Goal: Task Accomplishment & Management: Manage account settings

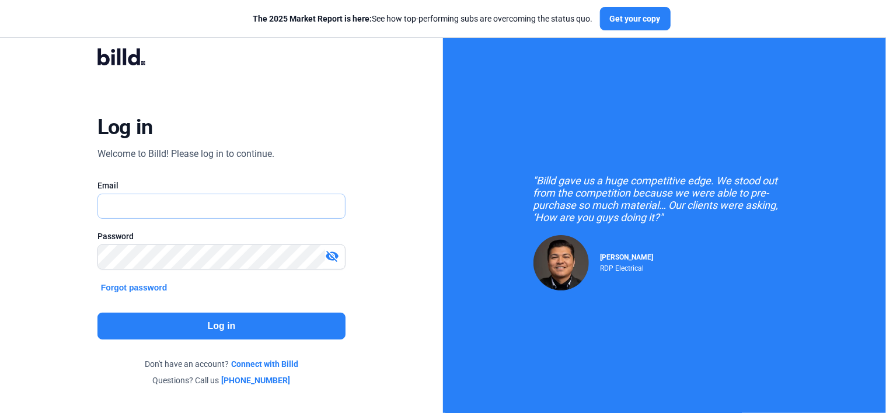
click at [190, 207] on input "text" at bounding box center [222, 206] width 248 height 24
type input "[EMAIL_ADDRESS][DOMAIN_NAME]"
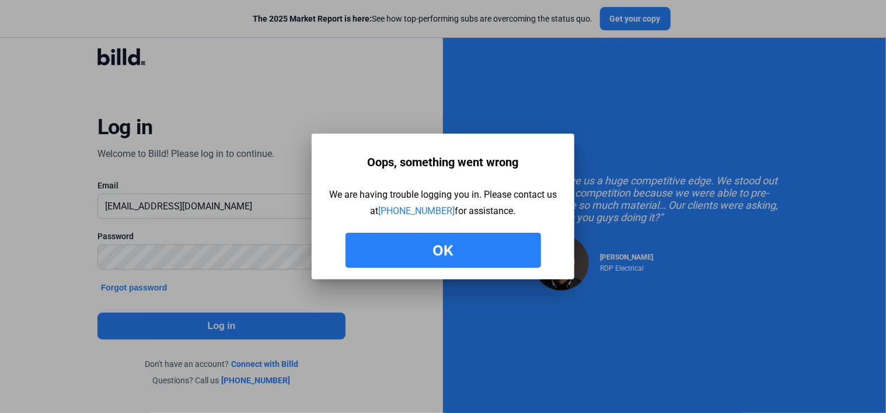
click at [402, 250] on button "Ok" at bounding box center [444, 250] width 196 height 35
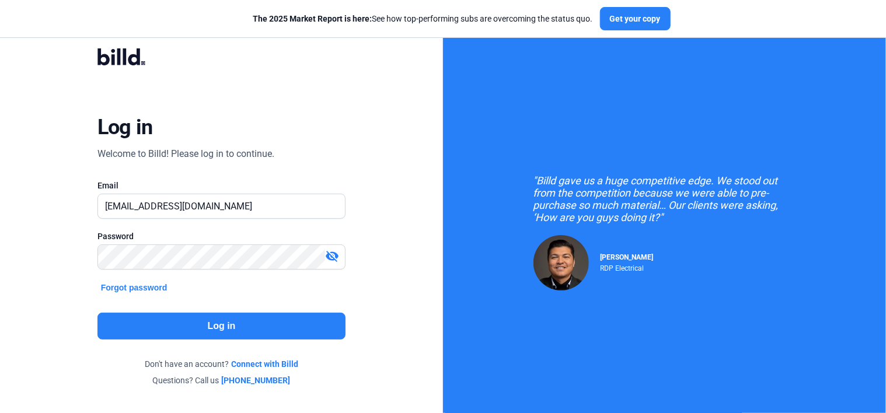
click at [333, 255] on mat-icon "visibility_off" at bounding box center [332, 256] width 14 height 14
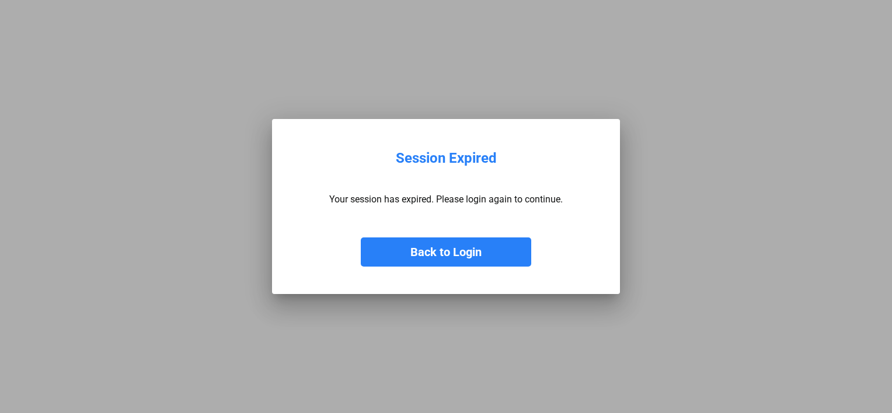
click at [446, 257] on button "Back to Login" at bounding box center [446, 252] width 170 height 29
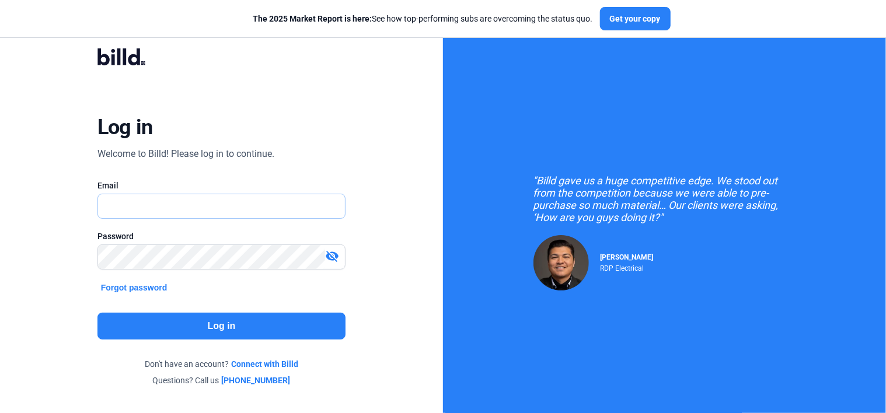
click at [158, 210] on input "text" at bounding box center [215, 206] width 235 height 24
type input "[EMAIL_ADDRESS][DOMAIN_NAME]"
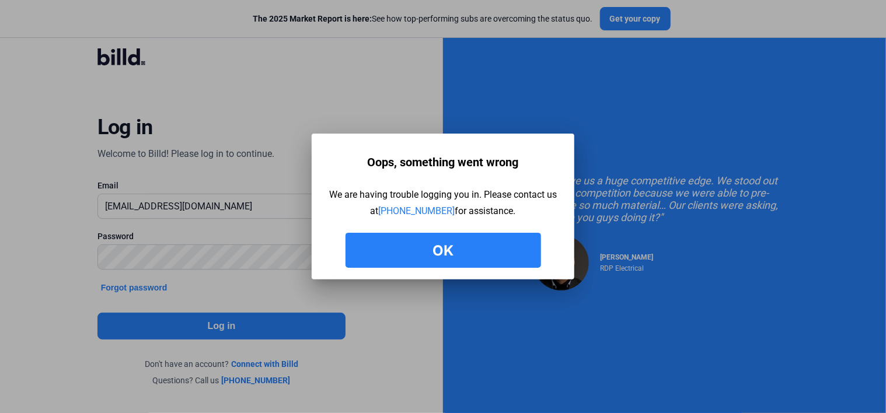
click at [425, 257] on button "Ok" at bounding box center [444, 250] width 196 height 35
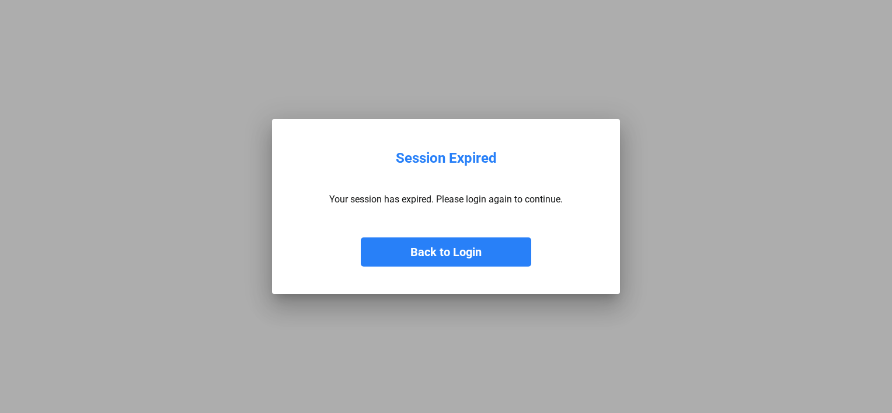
click at [459, 255] on button "Back to Login" at bounding box center [446, 252] width 170 height 29
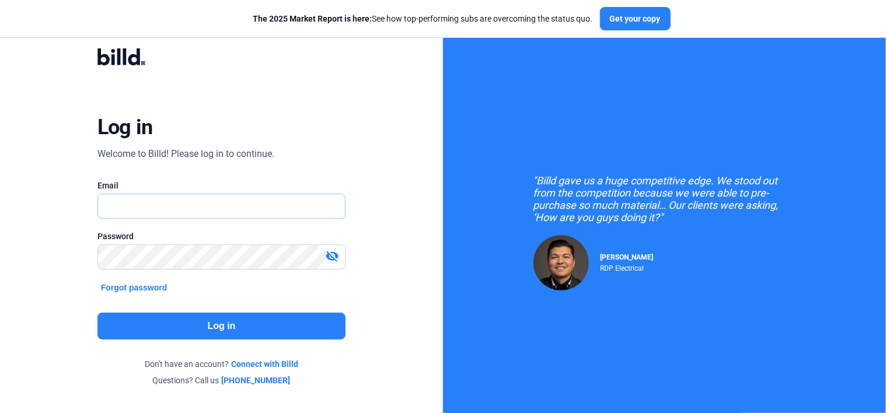
click at [208, 212] on input "text" at bounding box center [222, 206] width 248 height 24
type input "[EMAIL_ADDRESS][DOMAIN_NAME]"
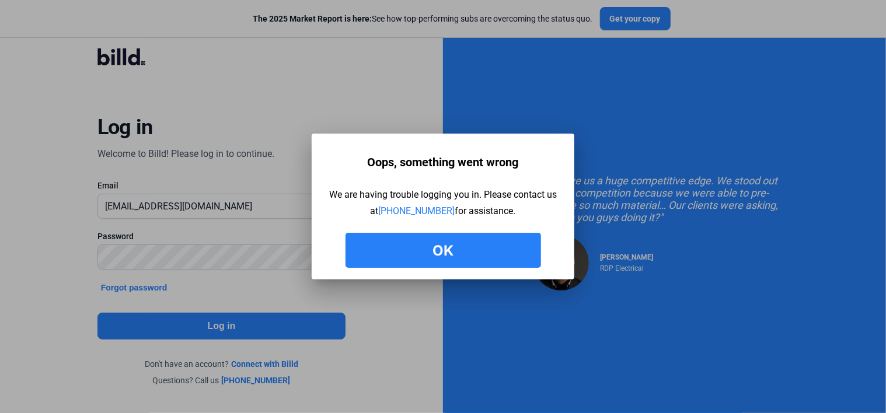
click at [420, 250] on button "Ok" at bounding box center [444, 250] width 196 height 35
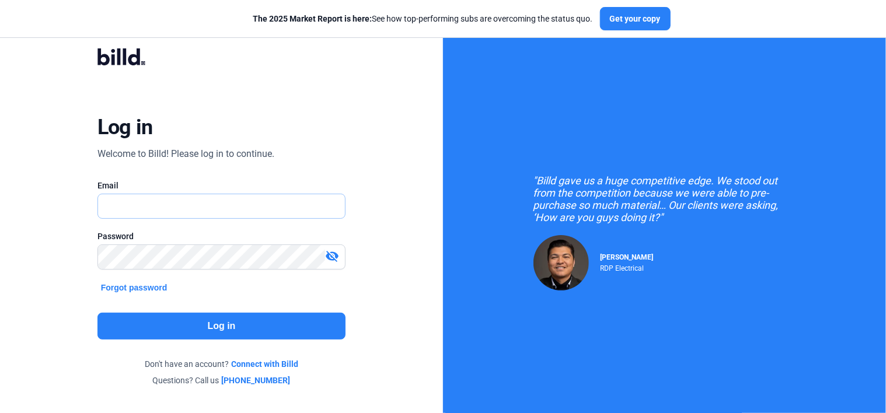
click at [162, 205] on input "text" at bounding box center [222, 206] width 248 height 24
type input "[EMAIL_ADDRESS][DOMAIN_NAME]"
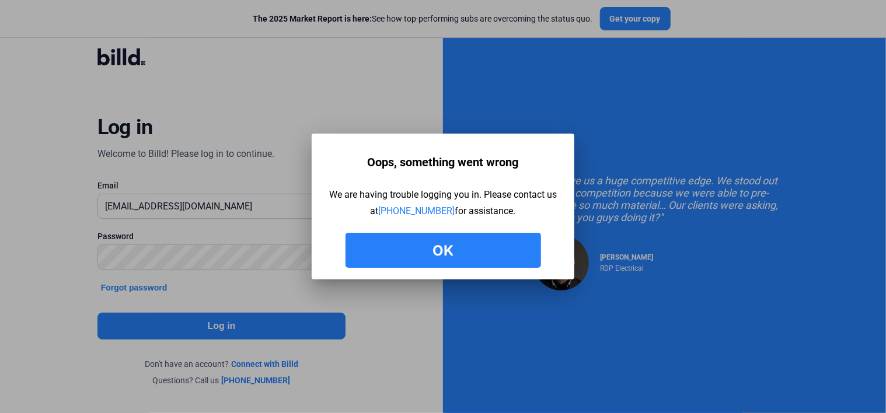
click at [467, 248] on button "Ok" at bounding box center [444, 250] width 196 height 35
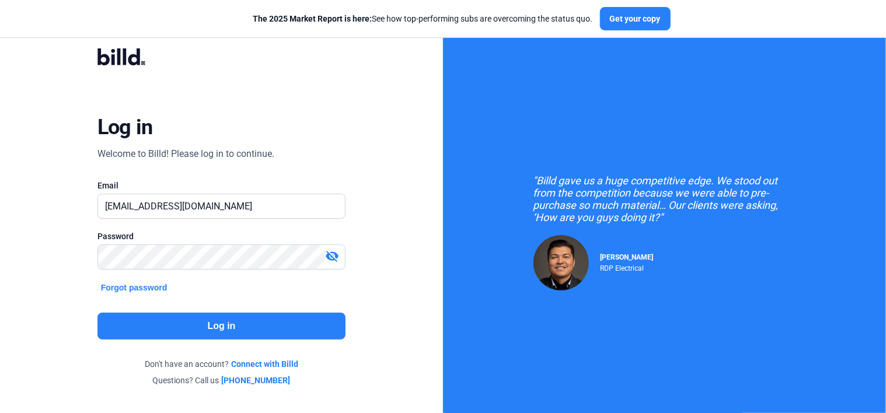
click at [331, 257] on mat-icon "visibility_off" at bounding box center [332, 256] width 14 height 14
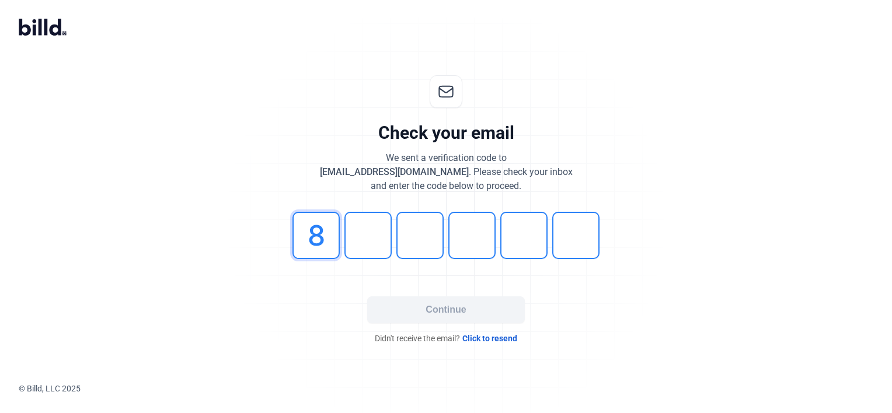
type input "8"
type input "0"
type input "7"
type input "0"
type input "5"
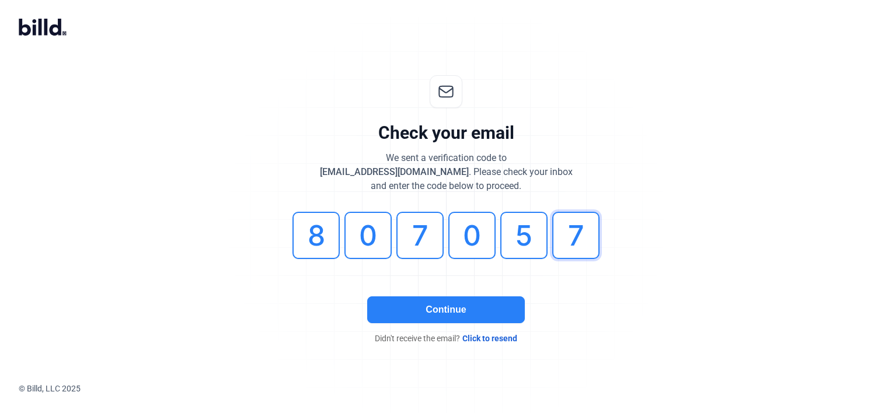
type input "7"
click at [451, 309] on button "Continue" at bounding box center [446, 310] width 158 height 27
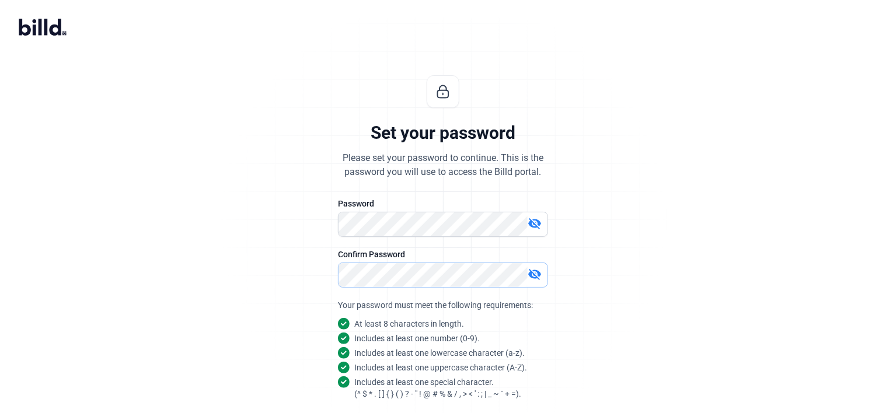
scroll to position [103, 0]
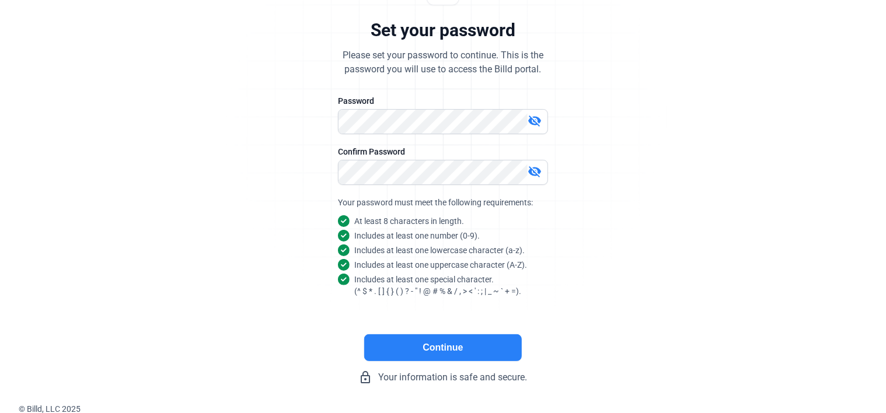
click at [431, 342] on button "Continue" at bounding box center [443, 347] width 158 height 27
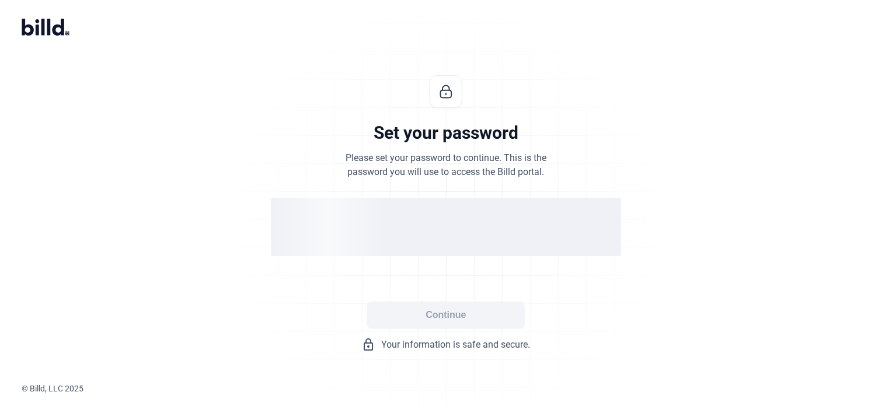
scroll to position [0, 0]
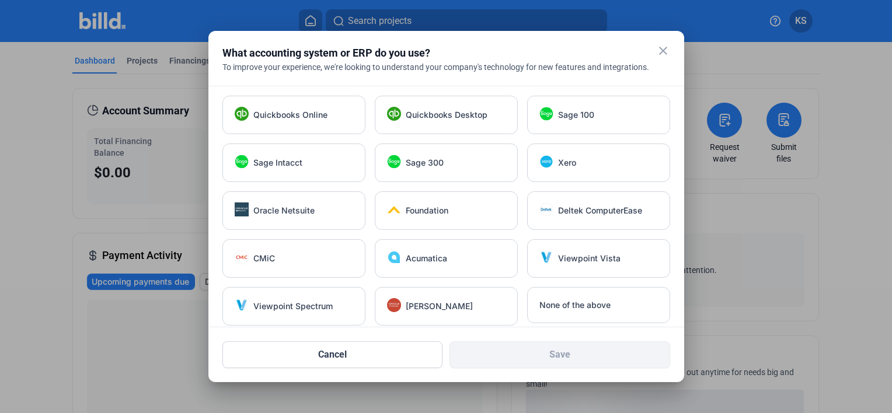
click at [660, 49] on mat-icon "close" at bounding box center [663, 51] width 14 height 14
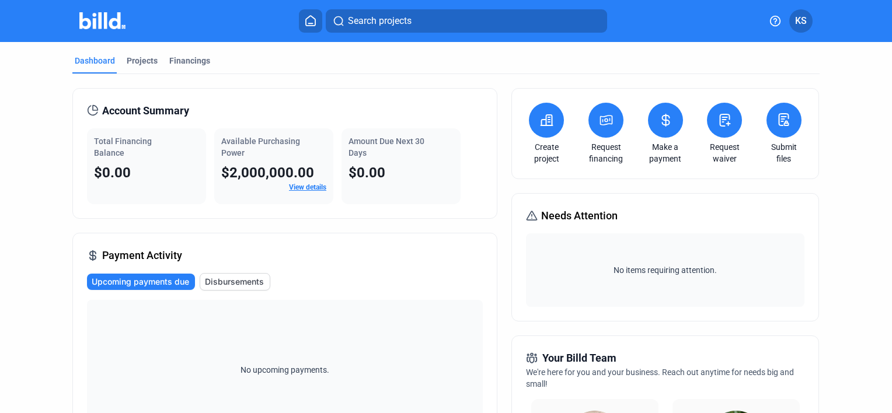
click at [800, 22] on span "KS" at bounding box center [801, 21] width 12 height 14
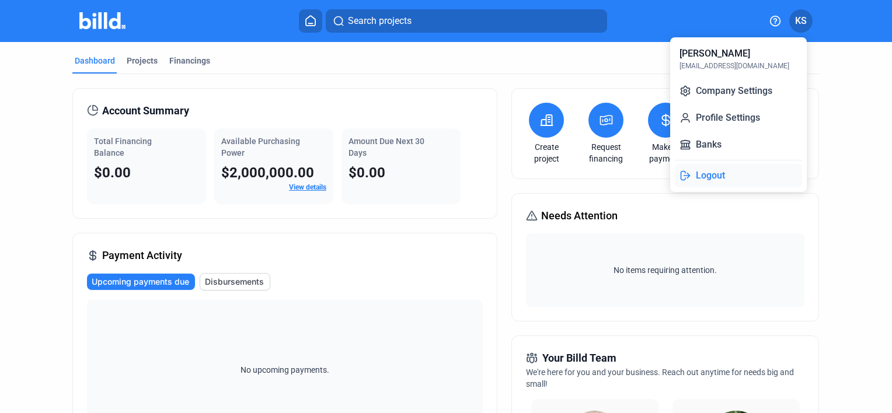
click at [719, 176] on button "Logout" at bounding box center [738, 175] width 127 height 23
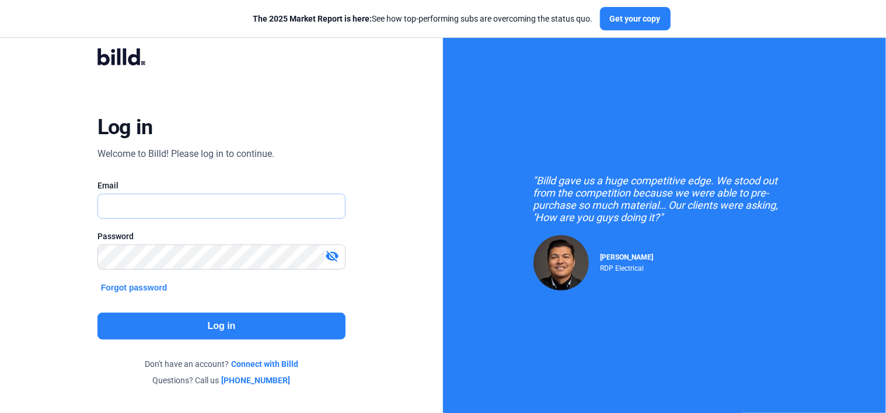
click at [156, 205] on input "text" at bounding box center [222, 206] width 248 height 24
type input "[EMAIL_ADDRESS][DOMAIN_NAME]"
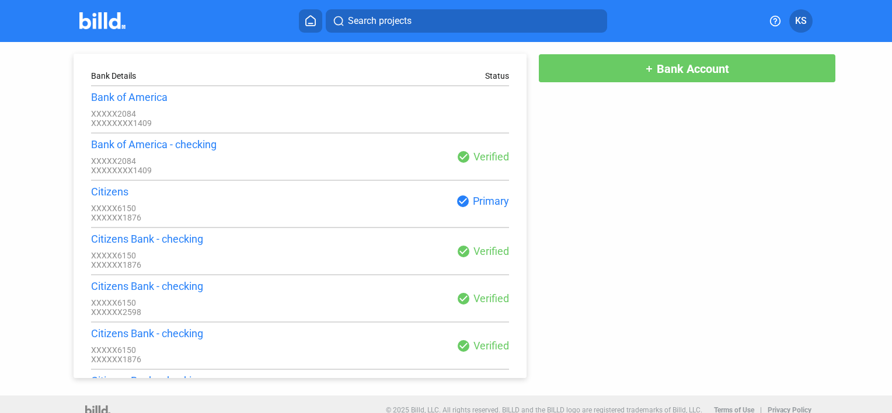
click at [803, 20] on span "KS" at bounding box center [801, 21] width 12 height 14
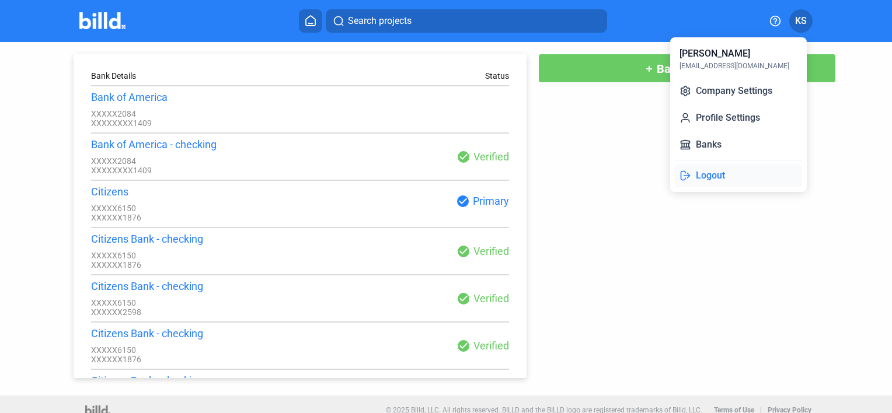
click at [708, 170] on button "Logout" at bounding box center [738, 175] width 127 height 23
